Goal: Information Seeking & Learning: Learn about a topic

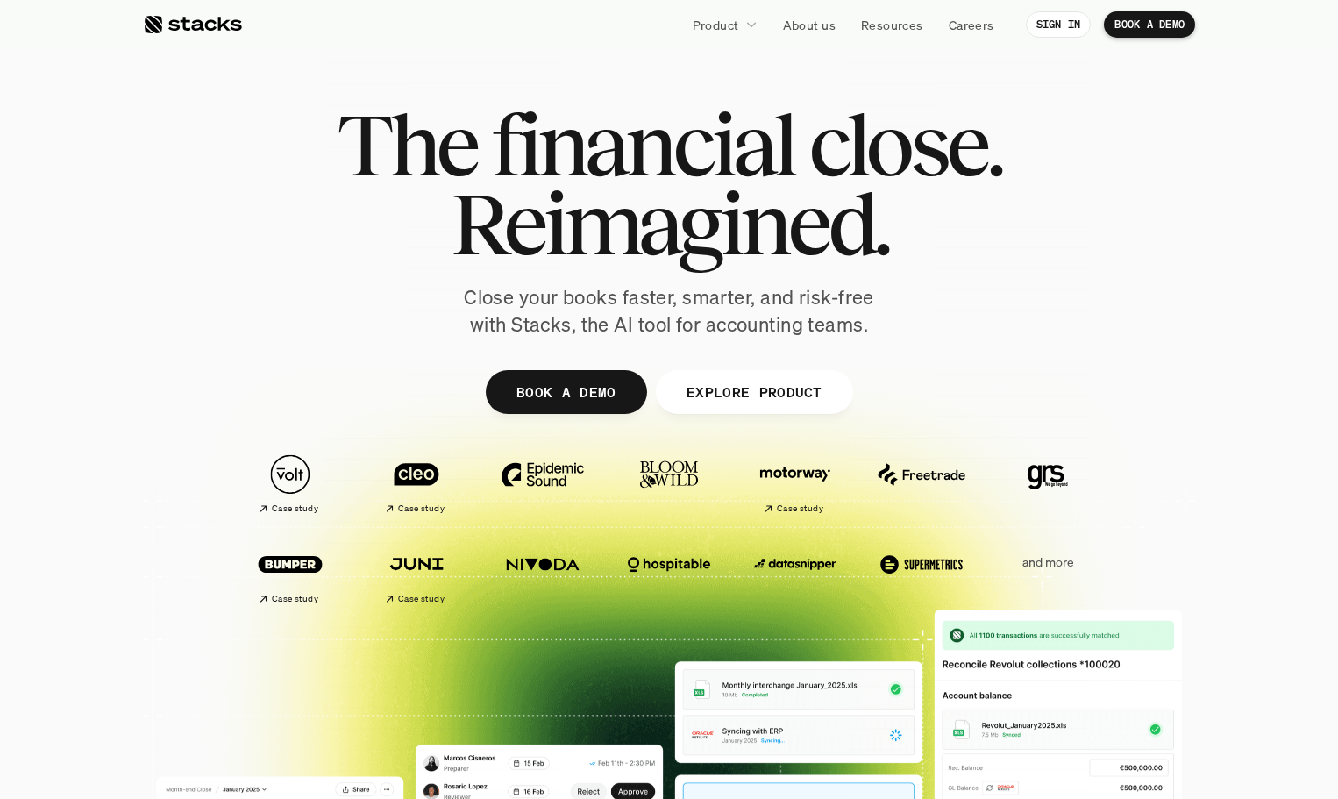
click at [776, 388] on p "EXPLORE PRODUCT" at bounding box center [754, 391] width 136 height 25
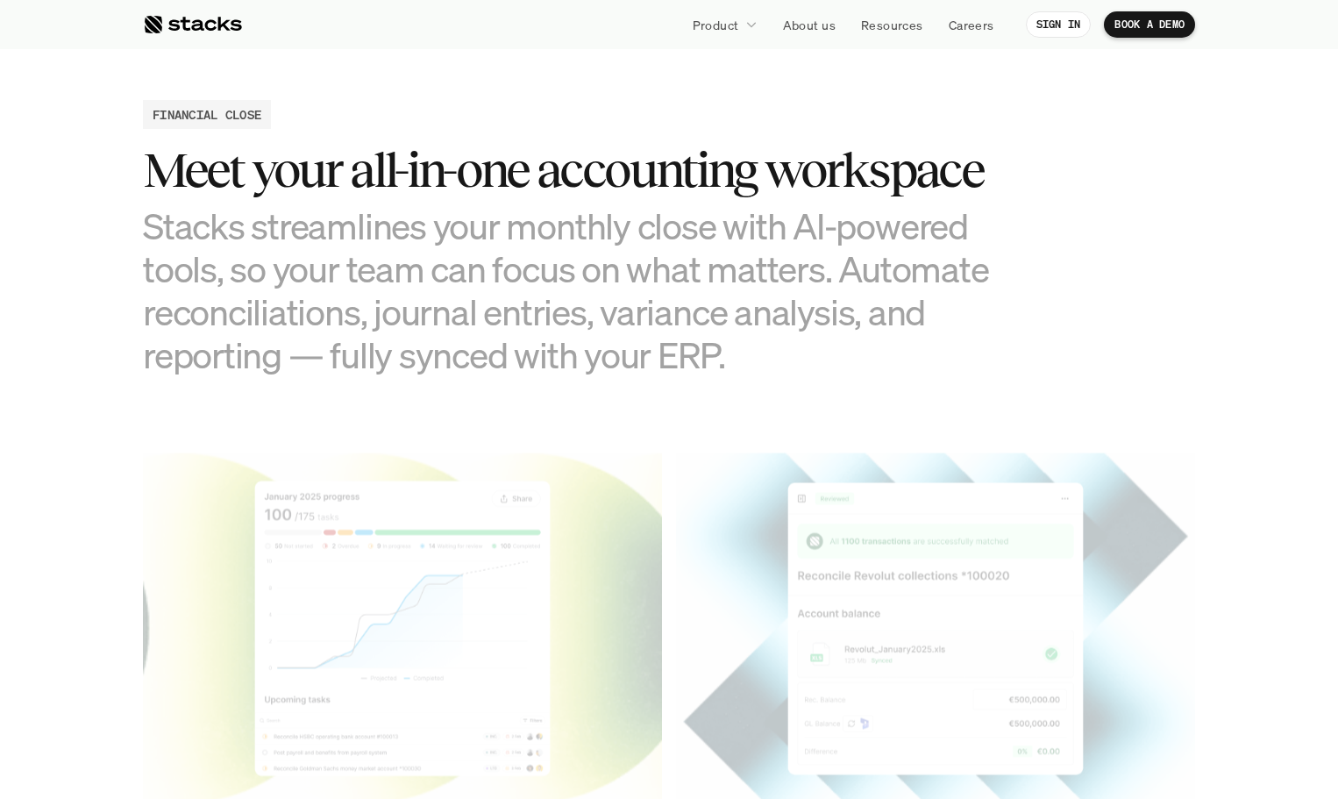
scroll to position [1724, 0]
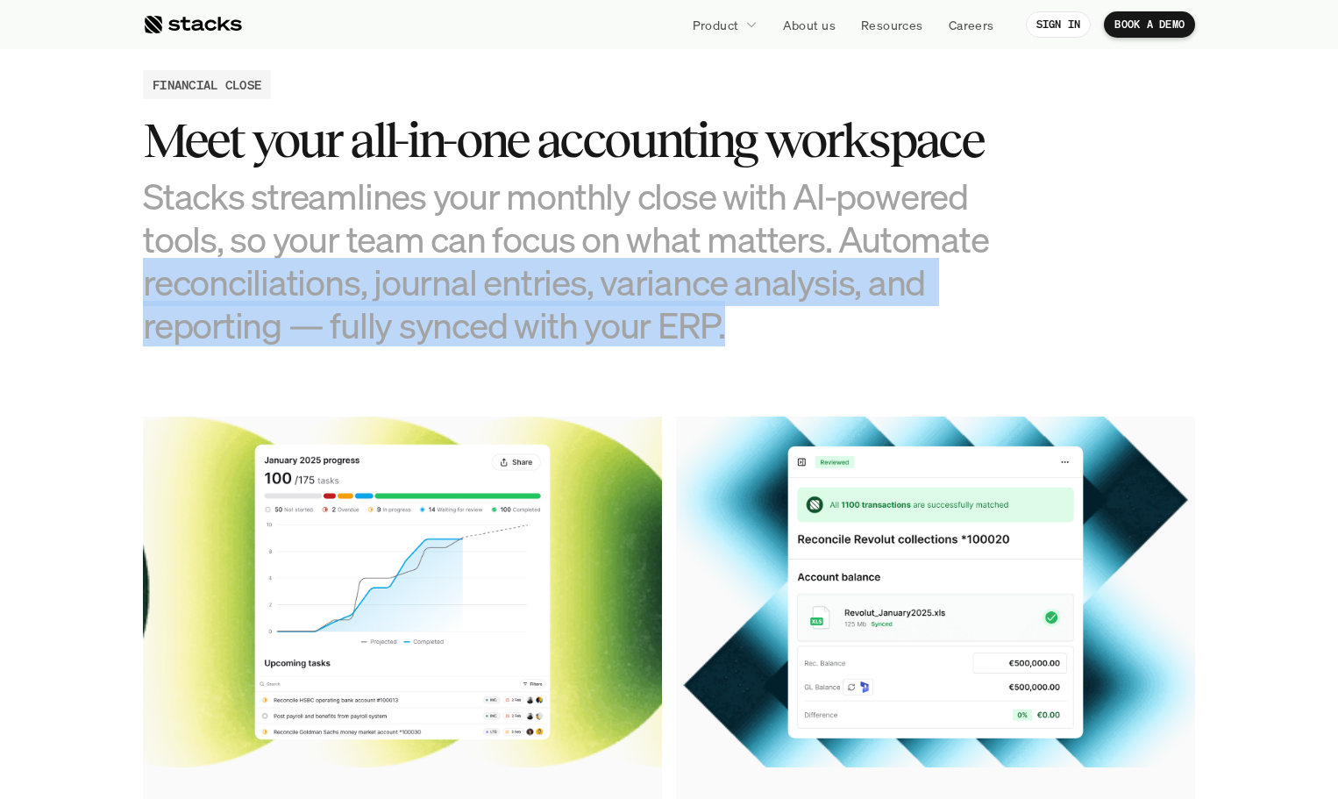
drag, startPoint x: 786, startPoint y: 325, endPoint x: 98, endPoint y: 287, distance: 688.7
click at [784, 337] on h3 "Stacks streamlines your monthly close with AI-powered tools, so your team can f…" at bounding box center [581, 261] width 877 height 173
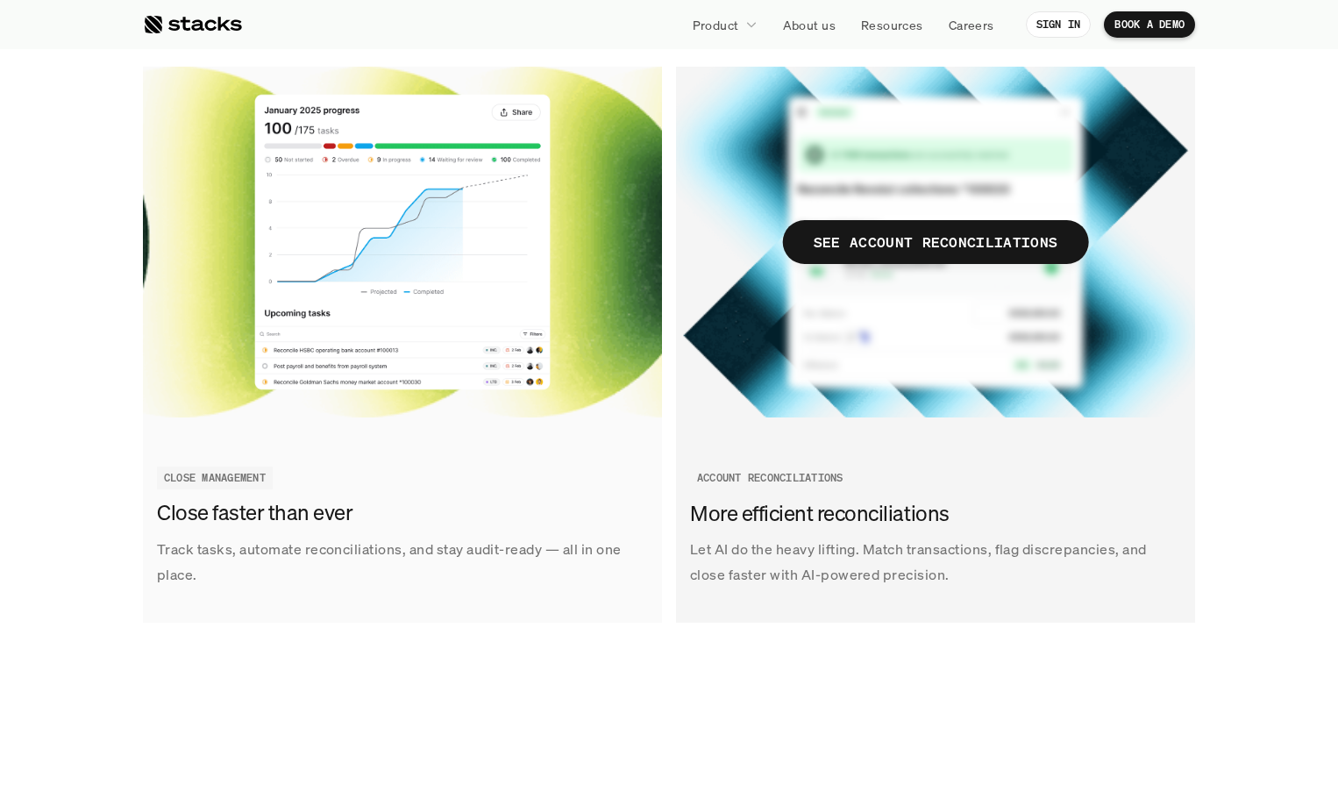
scroll to position [2075, 0]
click at [871, 515] on h3 "More efficient reconciliations" at bounding box center [931, 513] width 482 height 30
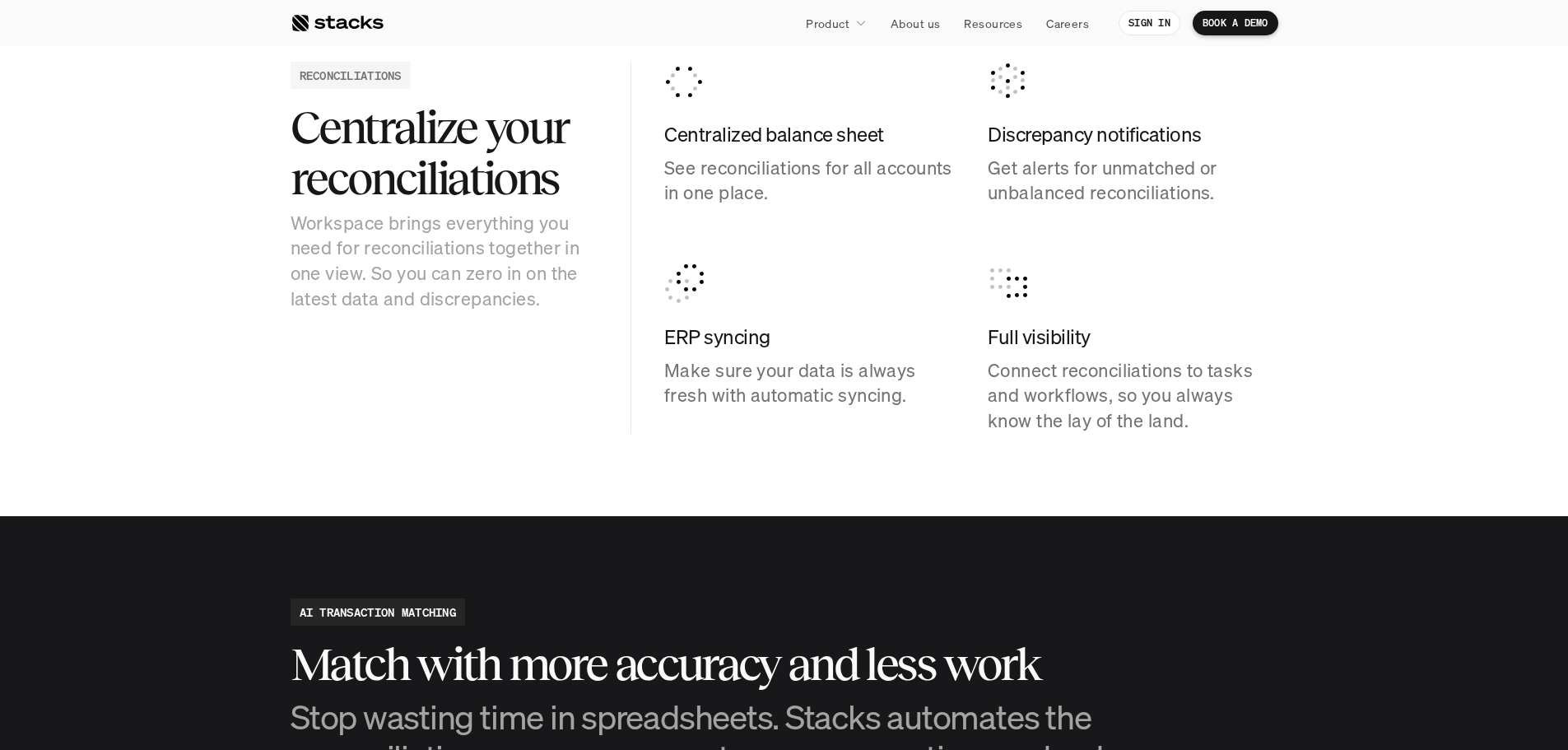
scroll to position [1729, 0]
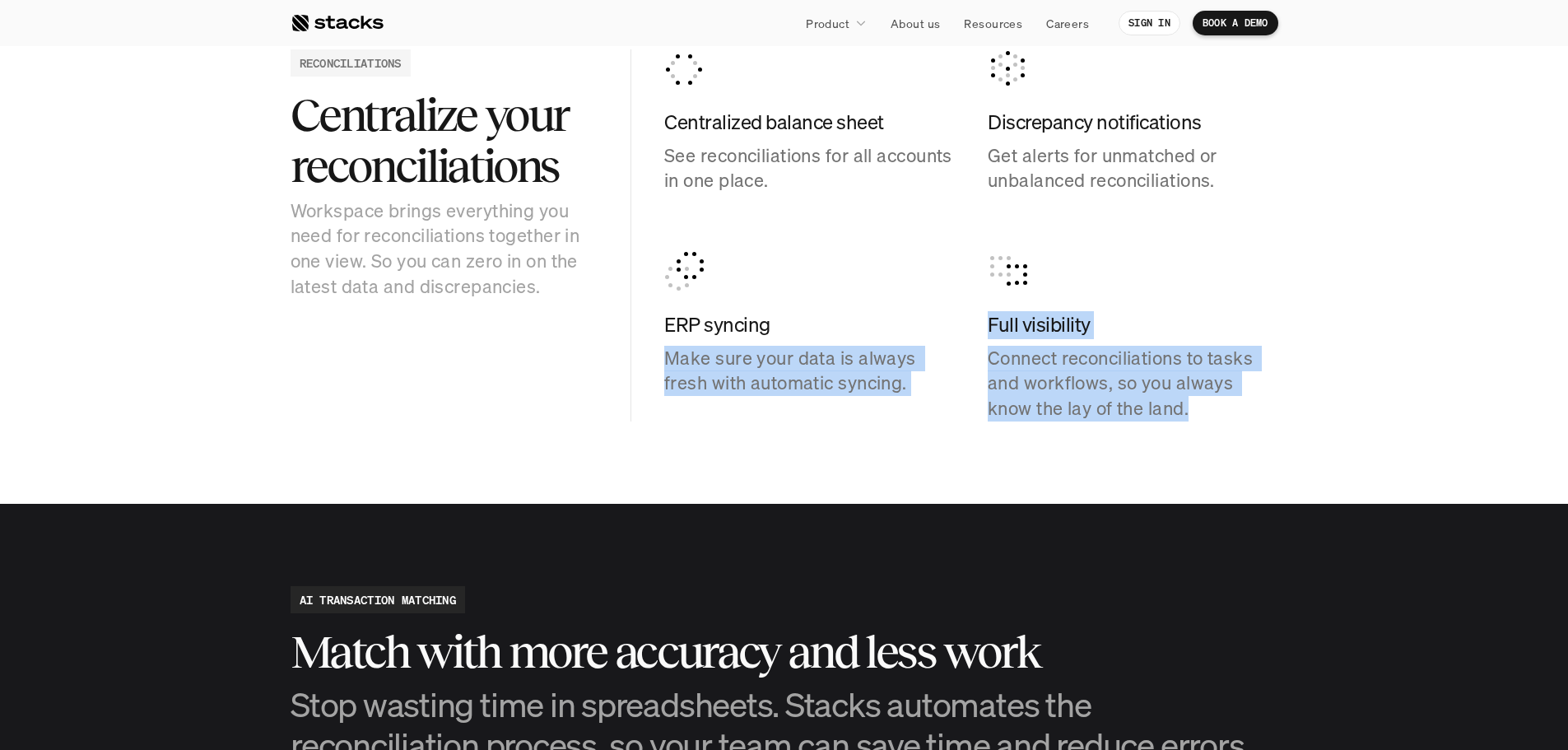
drag, startPoint x: 1193, startPoint y: 419, endPoint x: 921, endPoint y: 285, distance: 303.2
click at [921, 285] on div "Centralized balance sheet See reconciliations for all accounts in one place. Di…" at bounding box center [971, 236] width 614 height 372
click at [907, 278] on div "ERP syncing Make sure your data is always fresh with automatic syncing." at bounding box center [810, 323] width 291 height 144
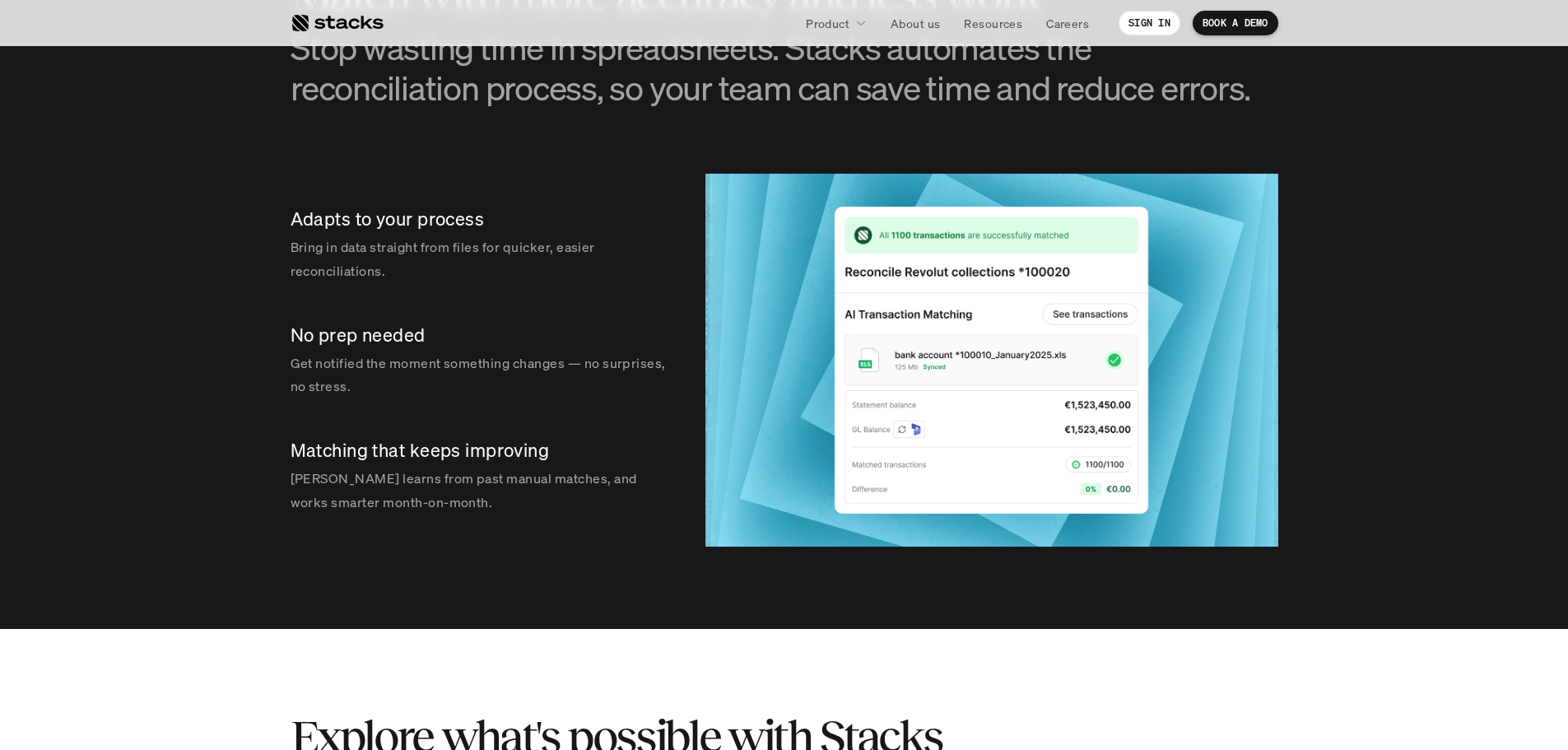
scroll to position [2388, 0]
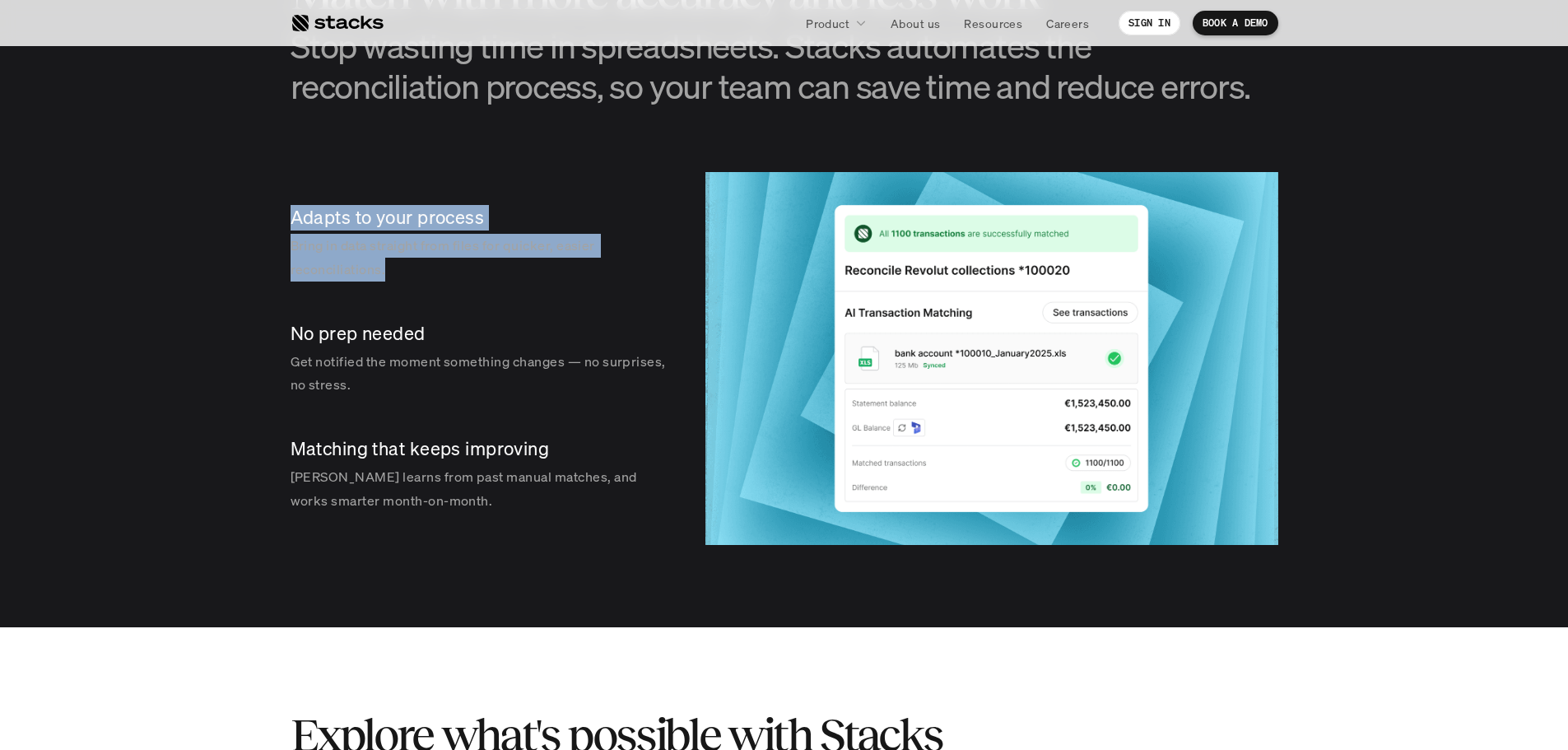
drag, startPoint x: 387, startPoint y: 270, endPoint x: 215, endPoint y: 203, distance: 184.6
click at [215, 203] on section "AI TRANSACTION MATCHING Match with more accuracy and less work Stop wasting tim…" at bounding box center [784, 236] width 1568 height 782
click at [225, 205] on section "AI TRANSACTION MATCHING Match with more accuracy and less work Stop wasting tim…" at bounding box center [784, 236] width 1568 height 782
drag, startPoint x: 330, startPoint y: 265, endPoint x: 242, endPoint y: 221, distance: 98.4
click at [242, 221] on section "AI TRANSACTION MATCHING Match with more accuracy and less work Stop wasting tim…" at bounding box center [784, 236] width 1568 height 782
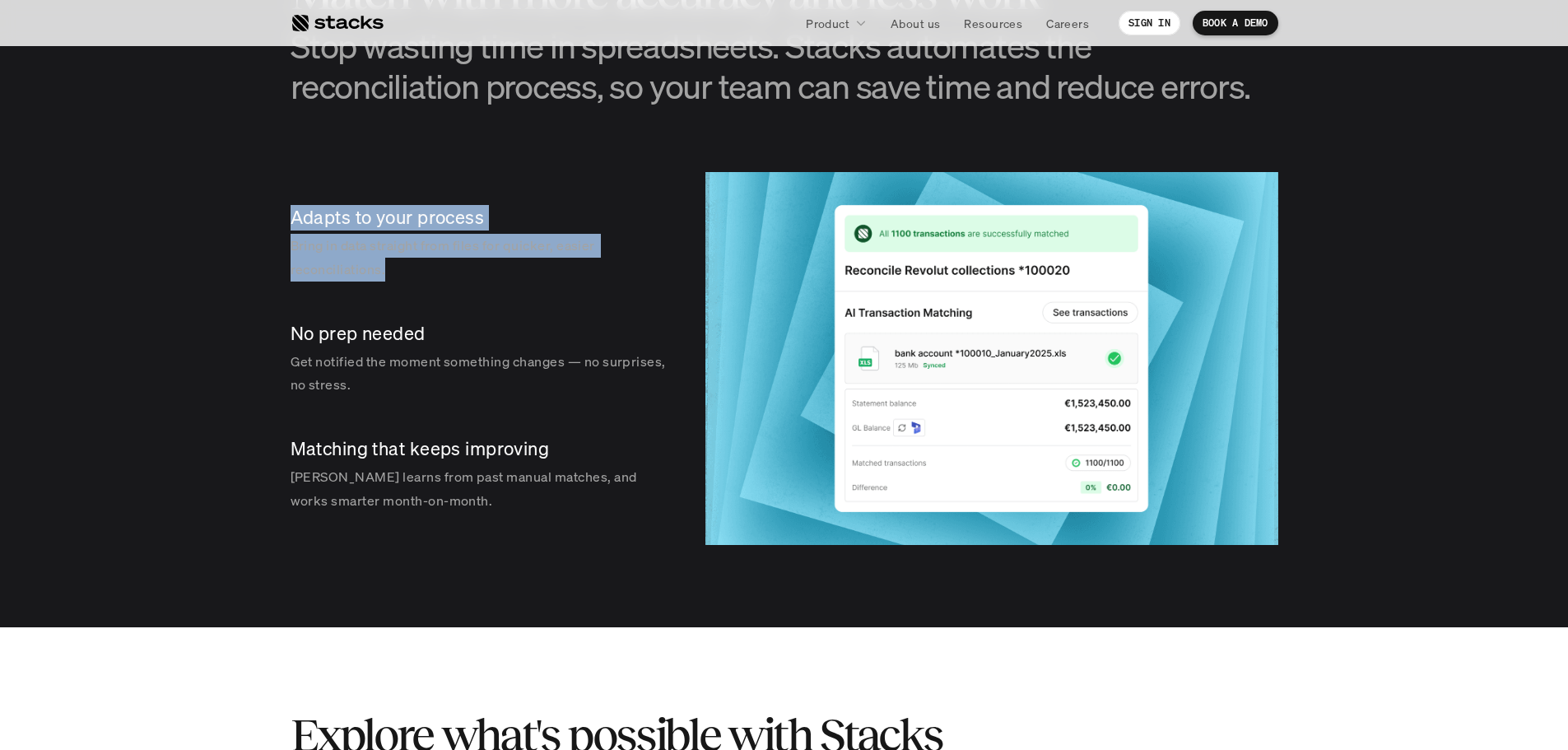
click at [242, 221] on section "AI TRANSACTION MATCHING Match with more accuracy and less work Stop wasting tim…" at bounding box center [784, 236] width 1568 height 782
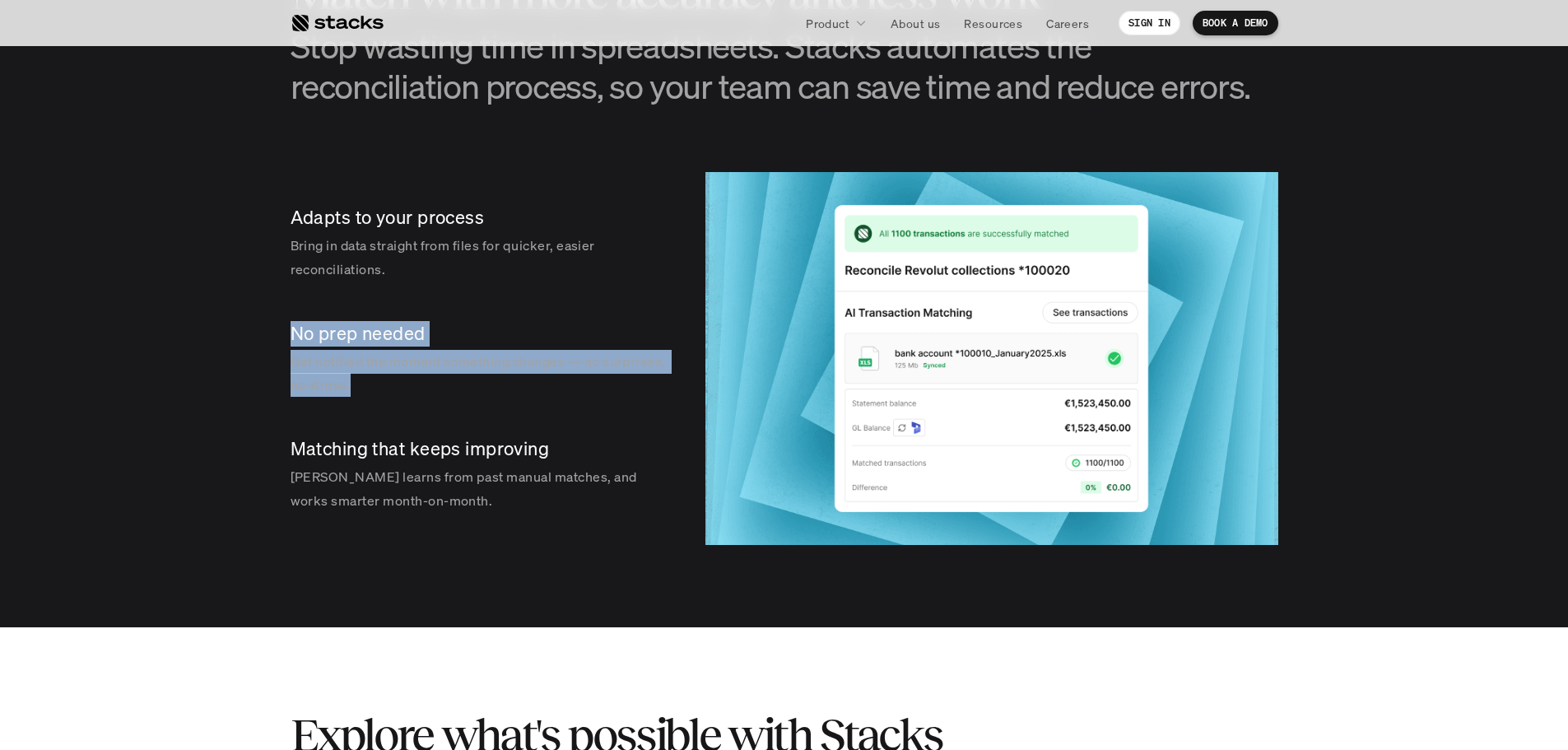
drag, startPoint x: 315, startPoint y: 364, endPoint x: 239, endPoint y: 314, distance: 91.0
click at [239, 314] on section "AI TRANSACTION MATCHING Match with more accuracy and less work Stop wasting tim…" at bounding box center [784, 236] width 1568 height 782
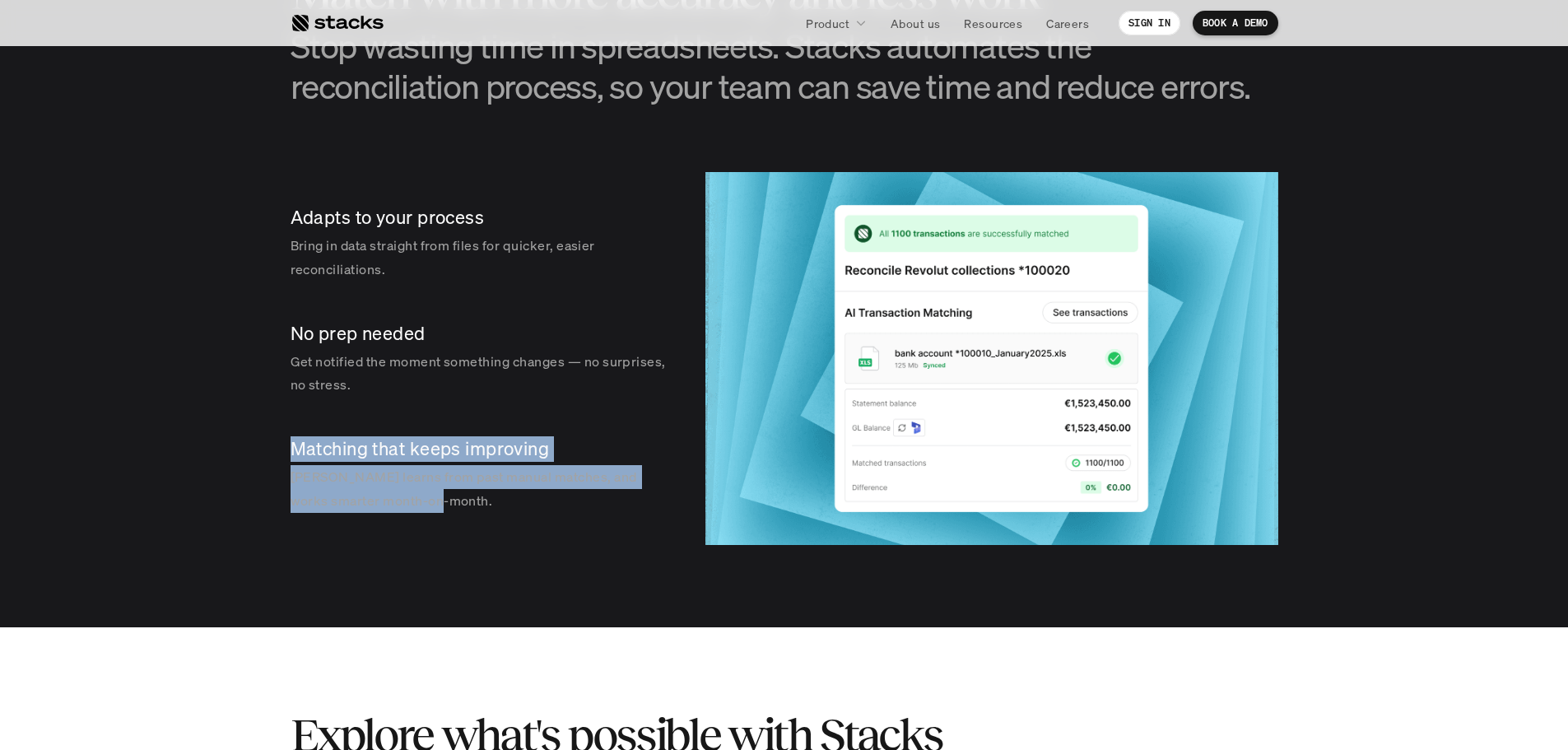
drag, startPoint x: 412, startPoint y: 499, endPoint x: 256, endPoint y: 430, distance: 170.6
click at [256, 430] on section "AI TRANSACTION MATCHING Match with more accuracy and less work Stop wasting tim…" at bounding box center [784, 236] width 1568 height 782
click at [256, 429] on section "AI TRANSACTION MATCHING Match with more accuracy and less work Stop wasting tim…" at bounding box center [784, 236] width 1568 height 782
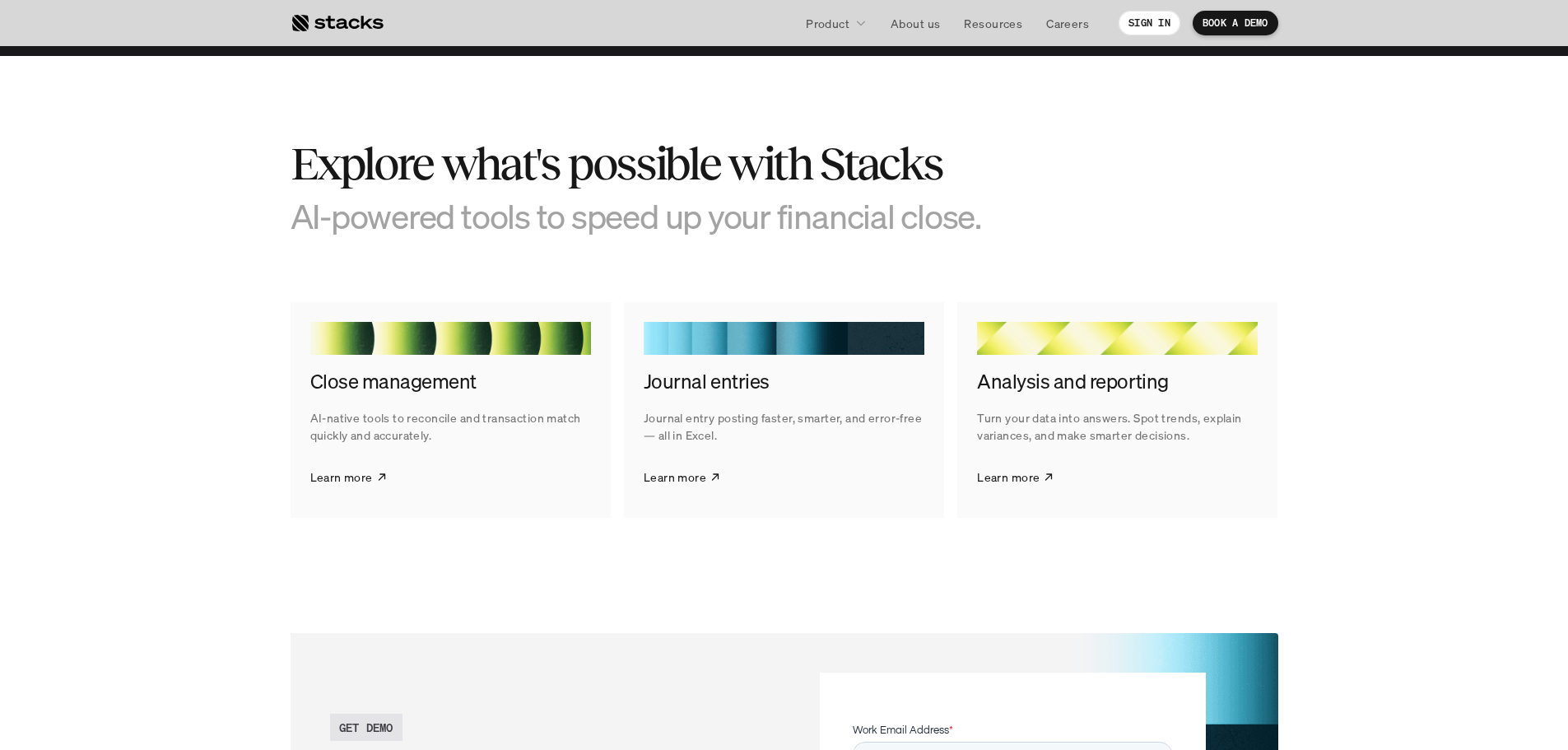
scroll to position [2963, 0]
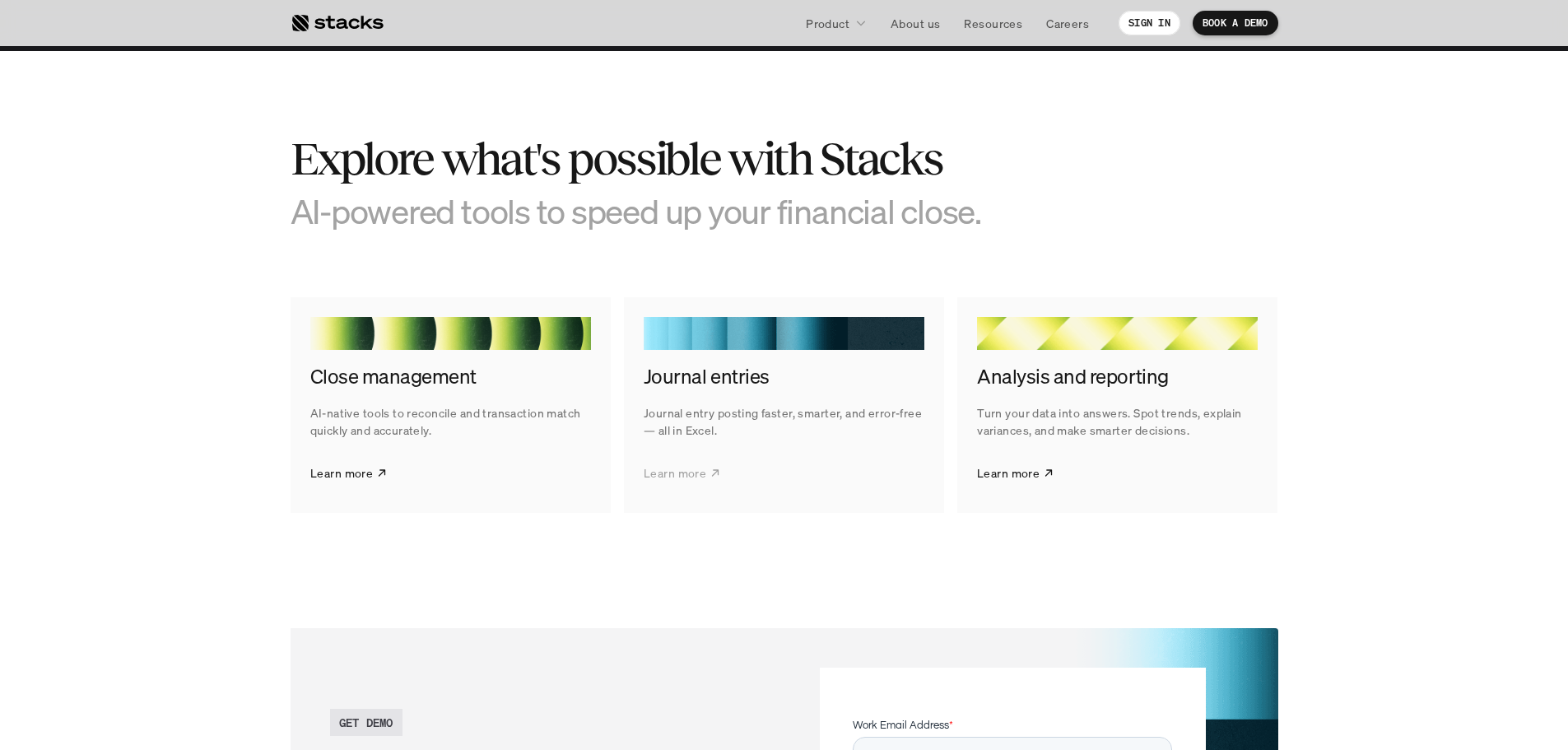
click at [707, 471] on link "Learn more" at bounding box center [682, 473] width 77 height 41
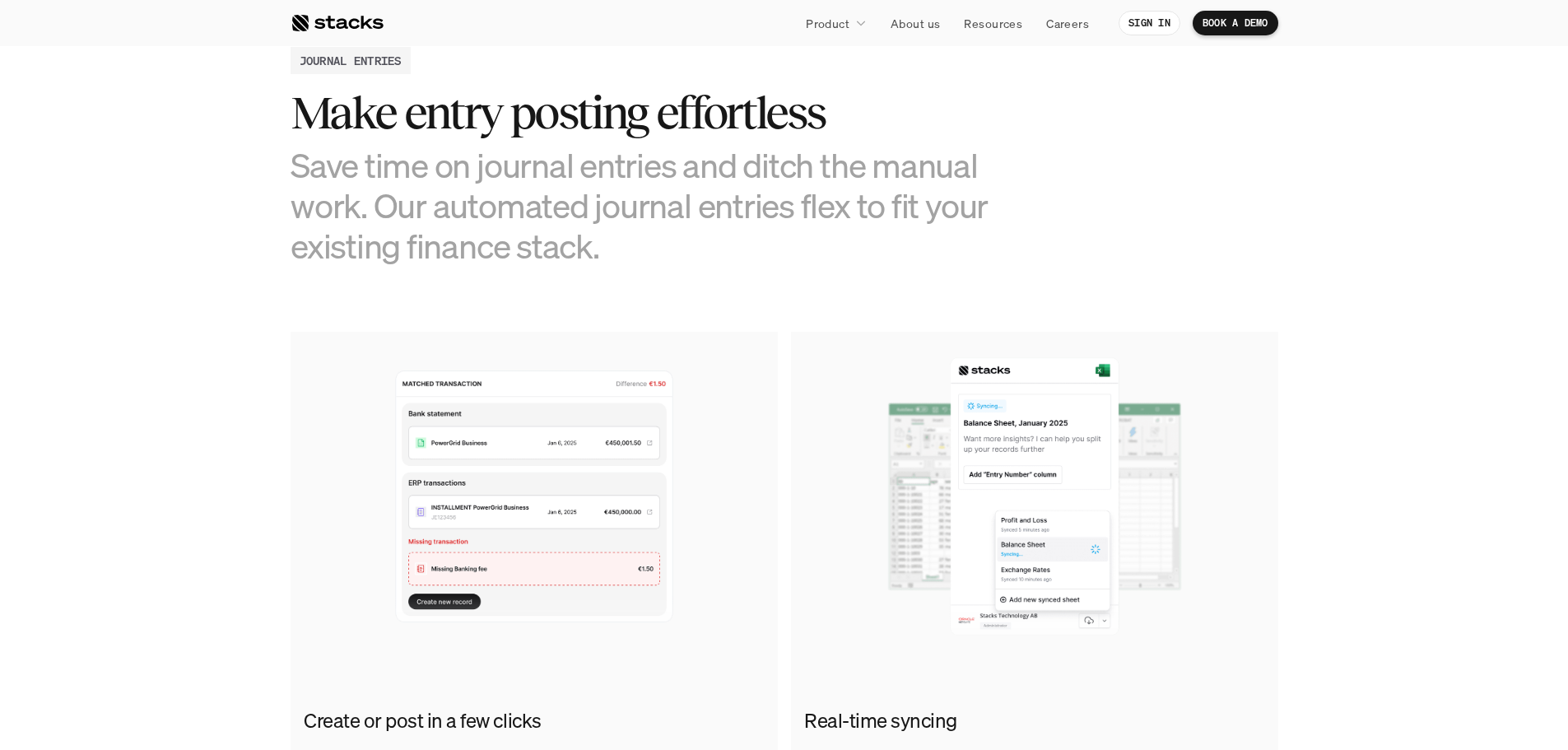
scroll to position [412, 0]
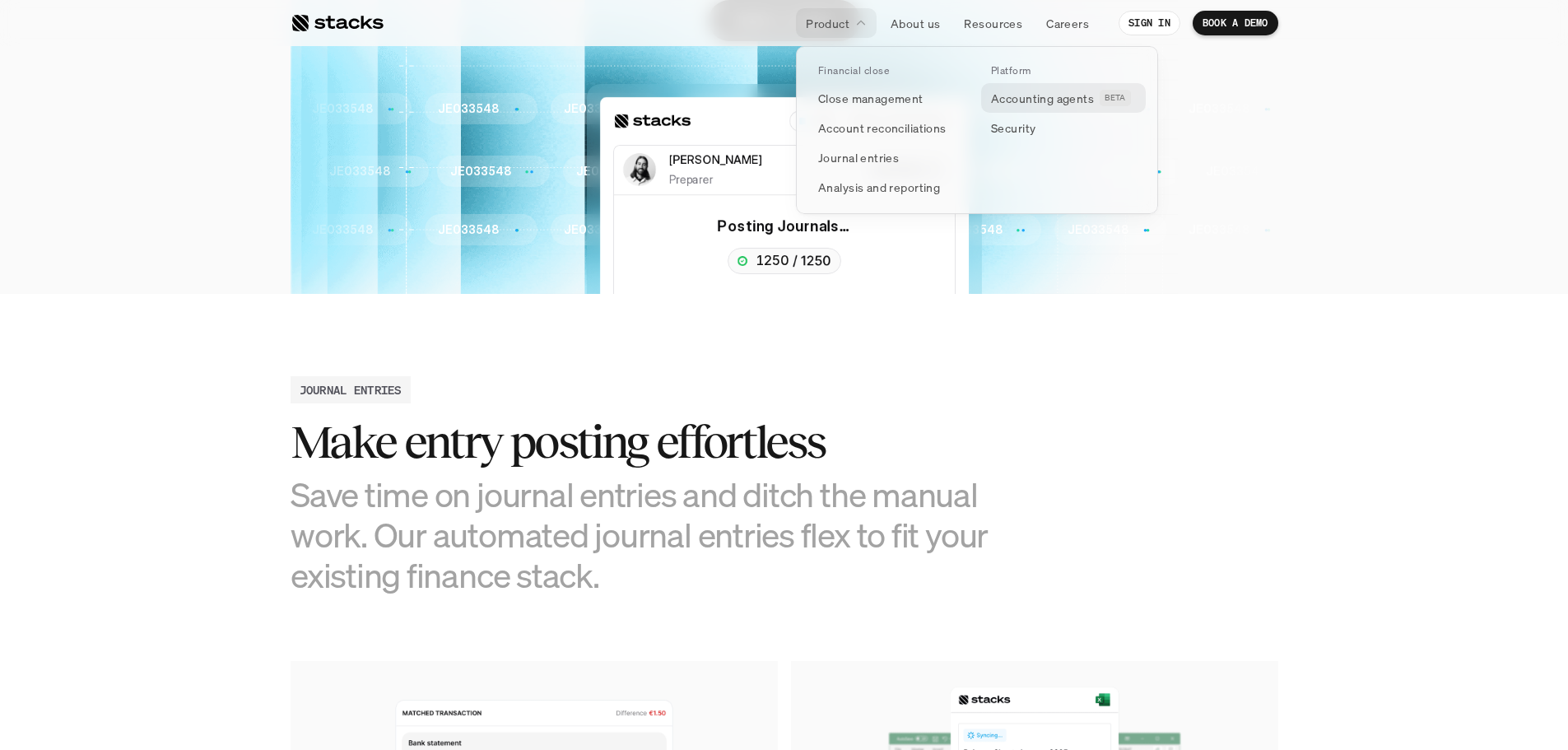
click at [1041, 97] on p "Accounting agents" at bounding box center [1043, 99] width 103 height 17
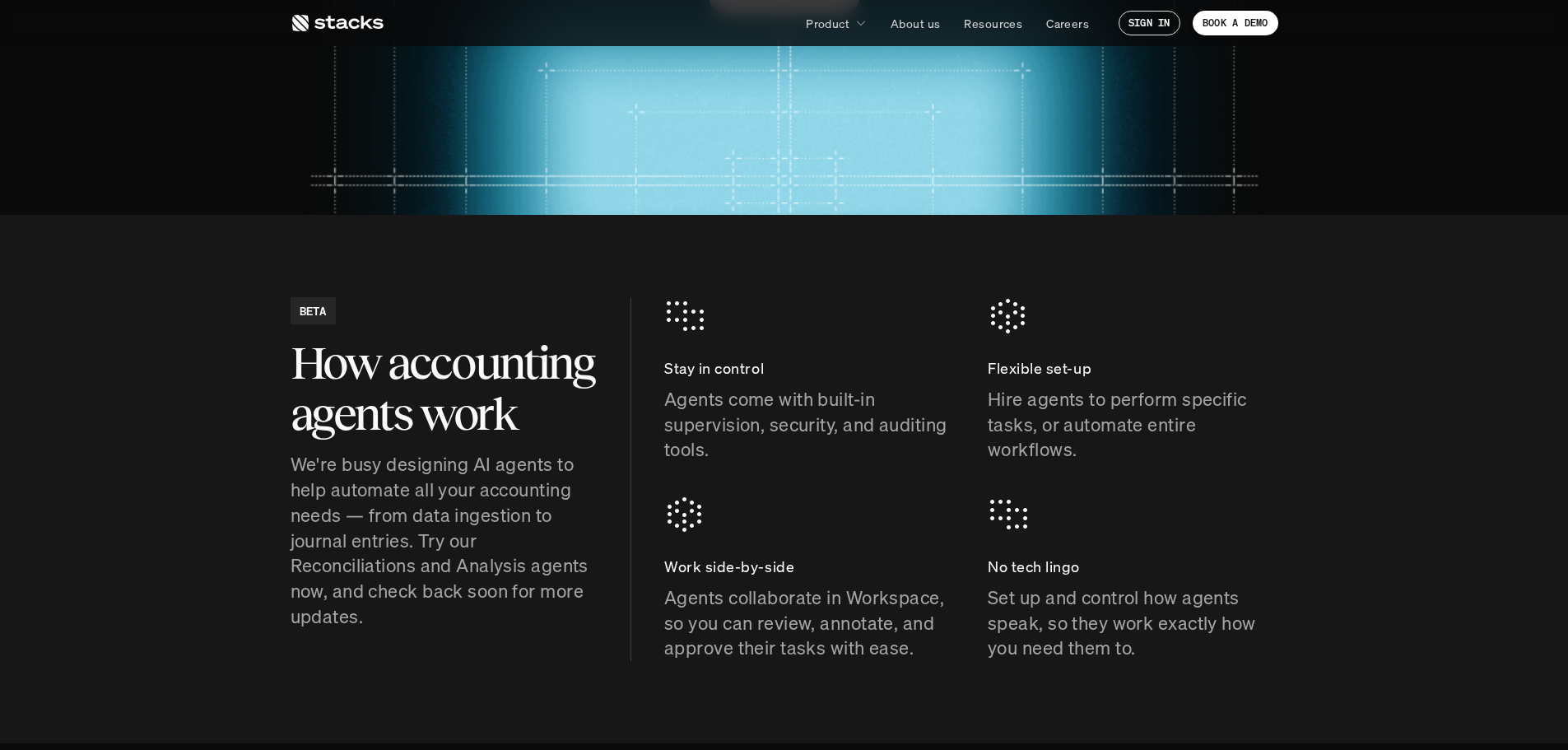
scroll to position [494, 0]
drag, startPoint x: 1119, startPoint y: 458, endPoint x: 936, endPoint y: 322, distance: 228.0
click at [936, 322] on div "Stay in control Agents come with built-in supervision, security, and auditing t…" at bounding box center [971, 479] width 614 height 364
click at [928, 317] on div "Stay in control Agents come with built-in supervision, security, and auditing t…" at bounding box center [810, 379] width 291 height 165
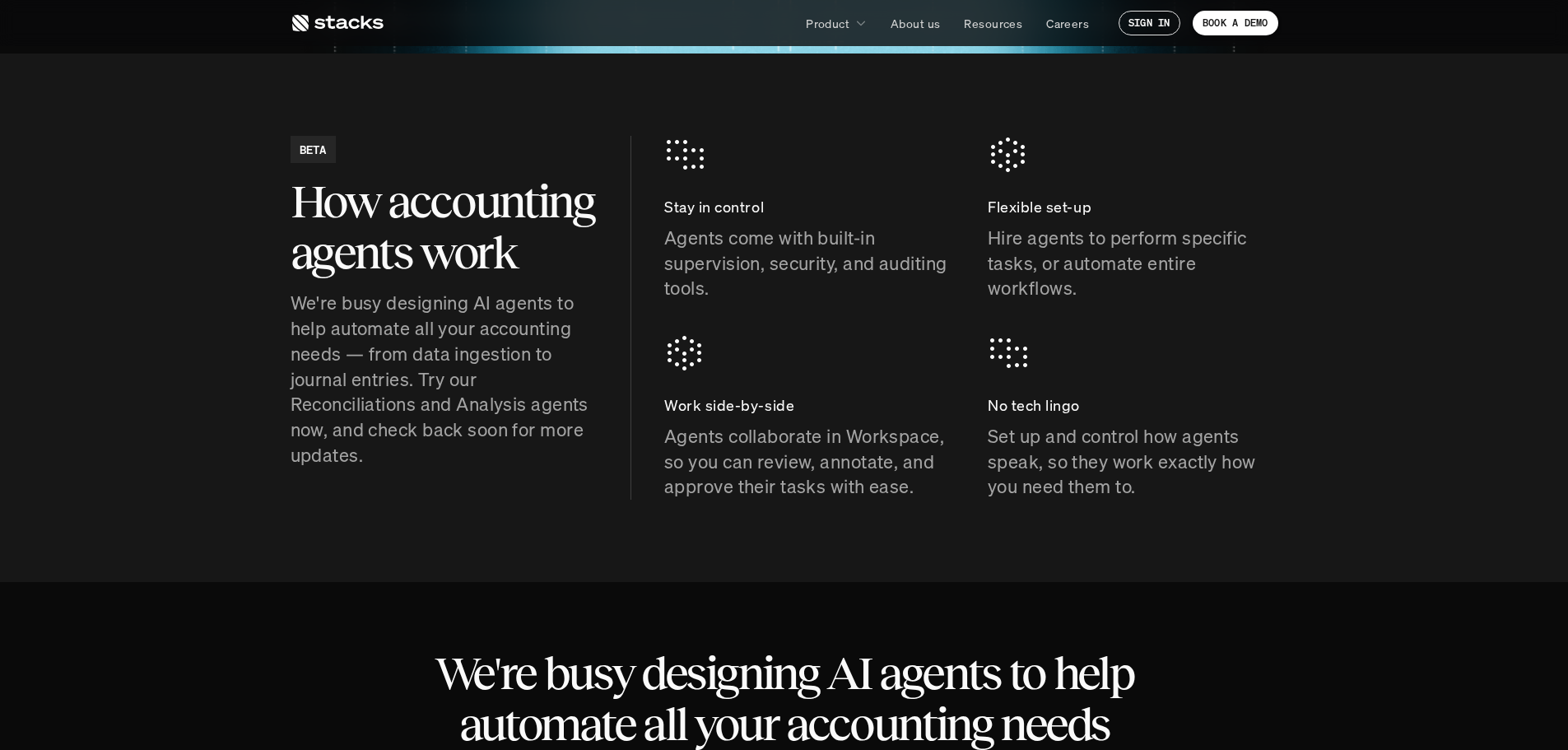
scroll to position [659, 0]
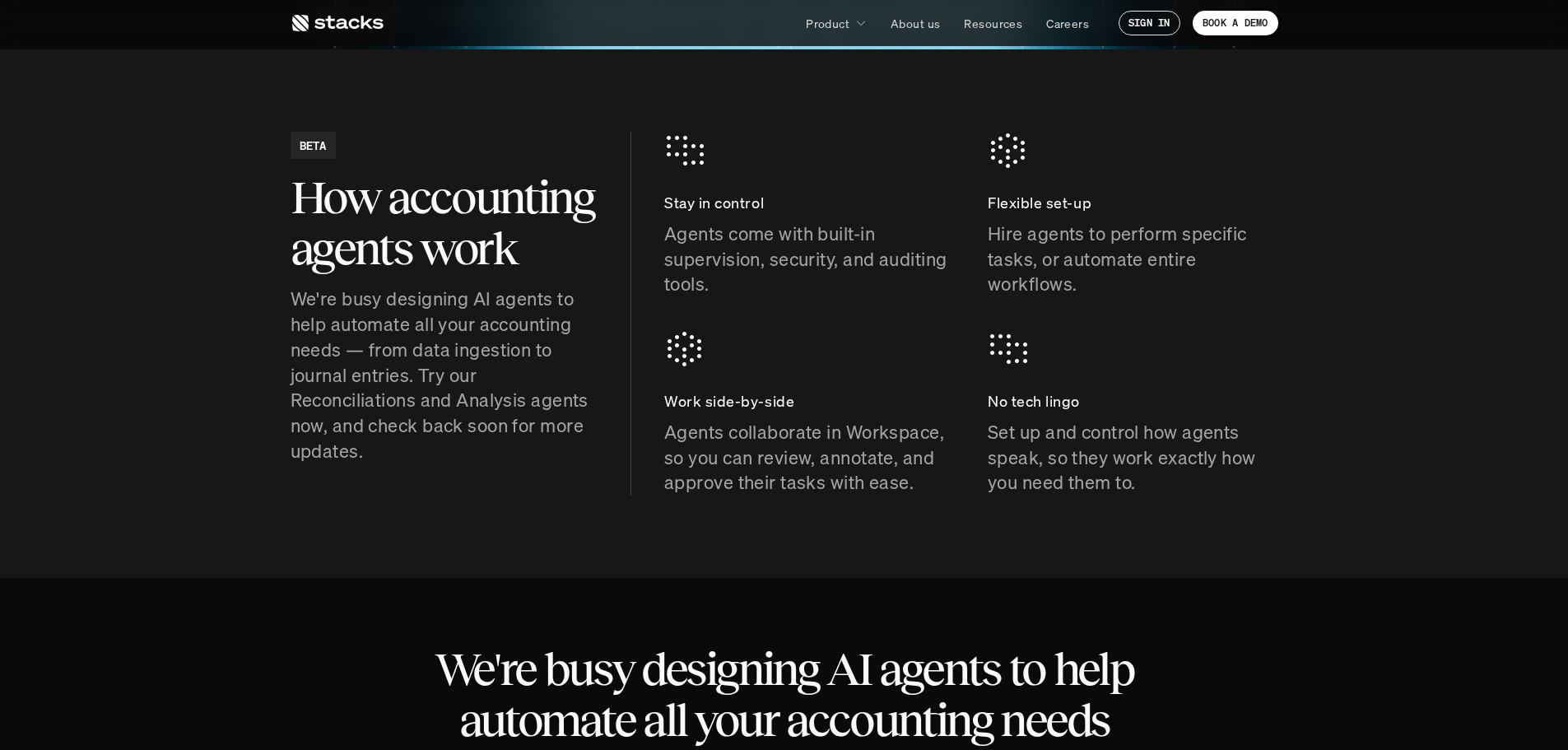
drag, startPoint x: 1161, startPoint y: 503, endPoint x: 917, endPoint y: 337, distance: 295.1
click at [917, 337] on section "BETA How accounting agents work We're busy designing AI agents to help automate…" at bounding box center [784, 314] width 1568 height 528
click at [917, 337] on div "Work side-by-side Agents collaborate in Workspace, so you can review, annotate,…" at bounding box center [810, 413] width 291 height 165
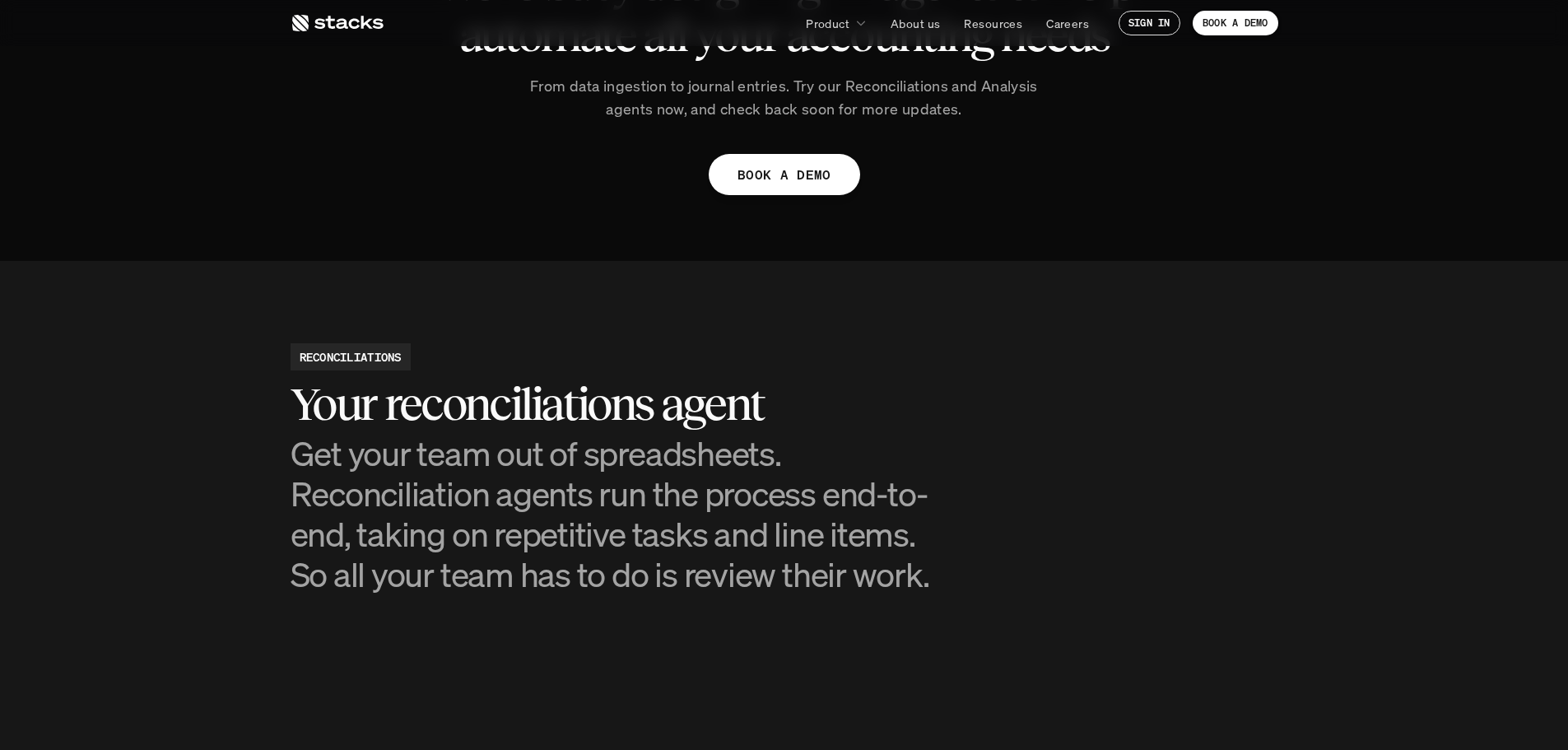
scroll to position [1317, 0]
